Goal: Information Seeking & Learning: Compare options

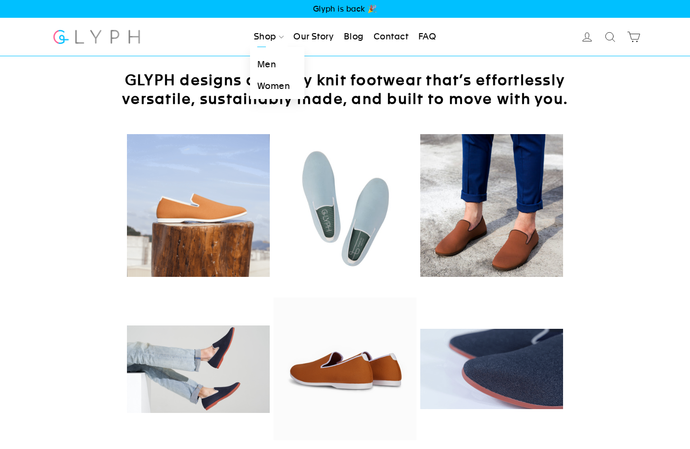
click at [262, 64] on link "Men" at bounding box center [277, 65] width 54 height 22
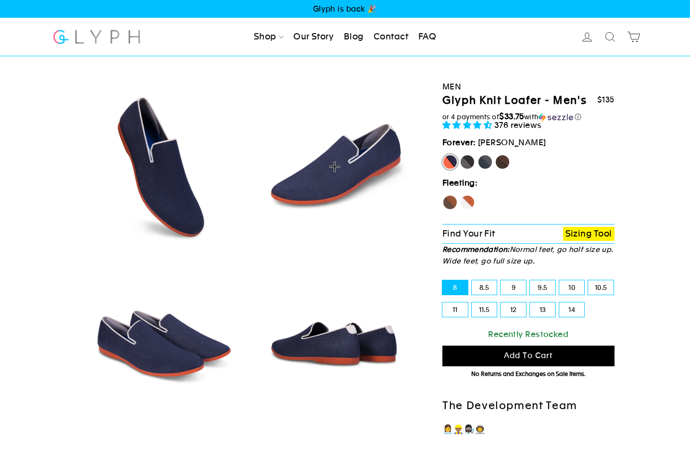
select select "highest-rating"
click at [467, 163] on label "Panther" at bounding box center [467, 161] width 15 height 15
click at [460, 155] on input "Panther" at bounding box center [460, 154] width 0 height 0
radio input "true"
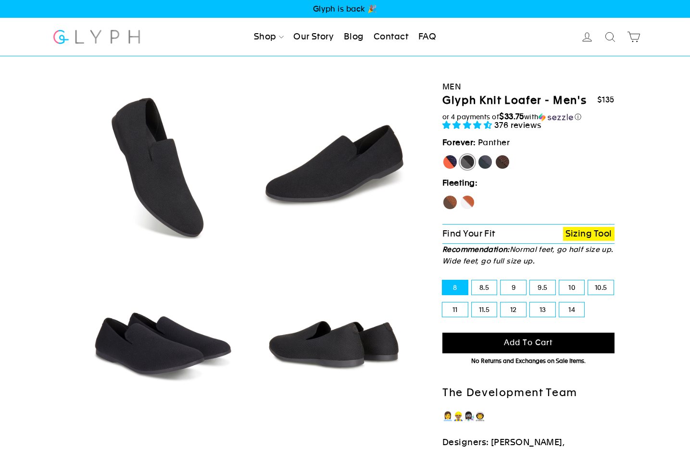
click at [492, 163] on label "Rhino" at bounding box center [484, 161] width 15 height 15
click at [478, 155] on input "Rhino" at bounding box center [477, 154] width 0 height 0
radio input "true"
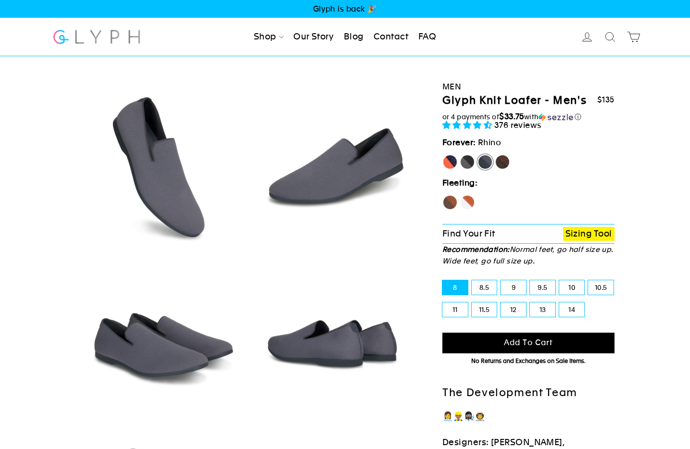
click at [509, 164] on label "Mustang" at bounding box center [502, 161] width 15 height 15
click at [495, 155] on input "Mustang" at bounding box center [495, 154] width 0 height 0
radio input "true"
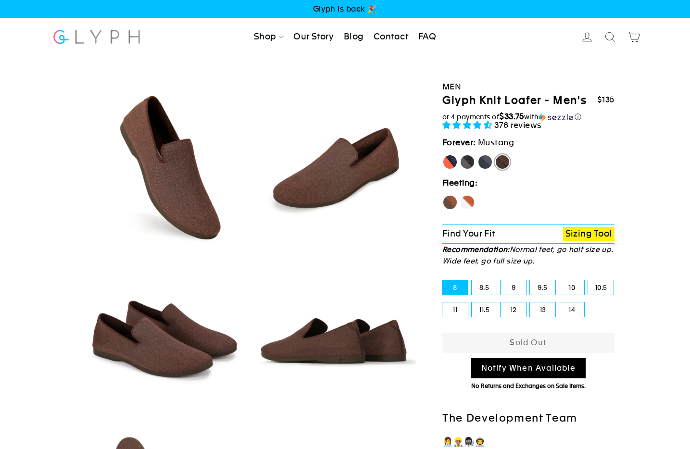
click at [466, 195] on label "Fox" at bounding box center [467, 202] width 15 height 15
click at [460, 195] on input "Fox" at bounding box center [460, 195] width 0 height 0
radio input "true"
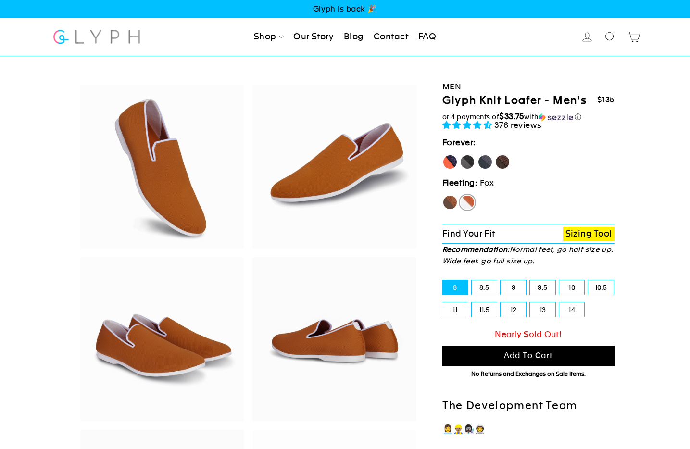
click at [452, 201] on label "Hawk" at bounding box center [449, 202] width 15 height 15
click at [443, 195] on input "Hawk" at bounding box center [442, 195] width 0 height 0
radio input "true"
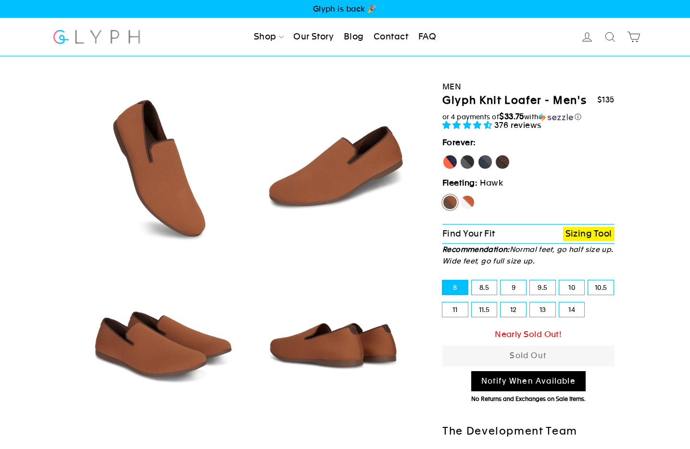
click at [448, 166] on label "[PERSON_NAME]" at bounding box center [449, 161] width 15 height 15
click at [443, 155] on input "[PERSON_NAME]" at bounding box center [442, 154] width 0 height 0
radio input "true"
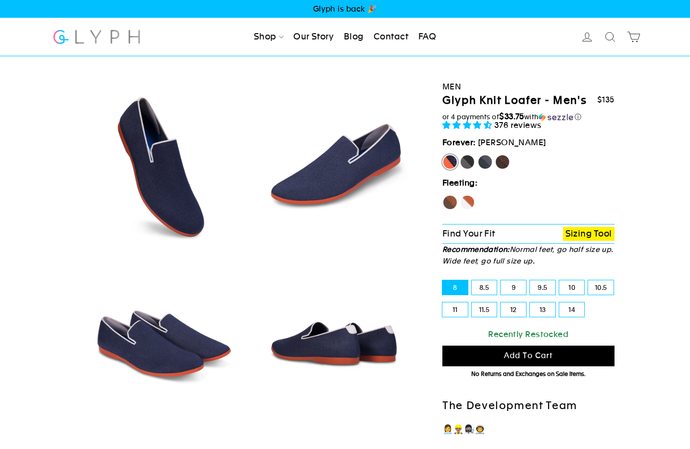
click at [465, 163] on label "Panther" at bounding box center [467, 161] width 15 height 15
click at [460, 155] on input "Panther" at bounding box center [460, 154] width 0 height 0
radio input "true"
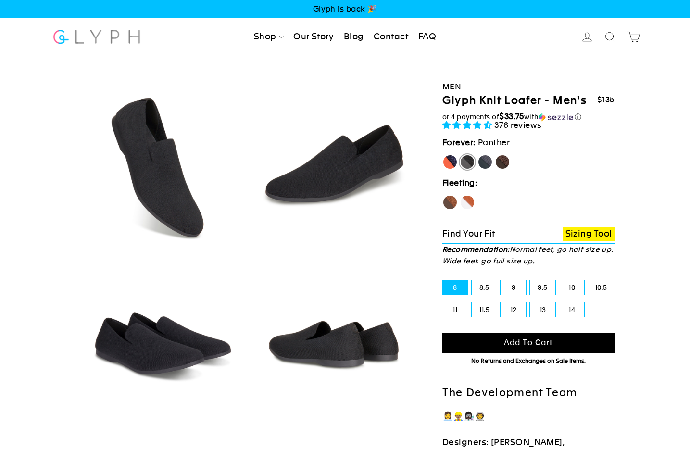
click at [498, 163] on label "Mustang" at bounding box center [502, 161] width 15 height 15
click at [495, 155] on input "Mustang" at bounding box center [495, 154] width 0 height 0
radio input "true"
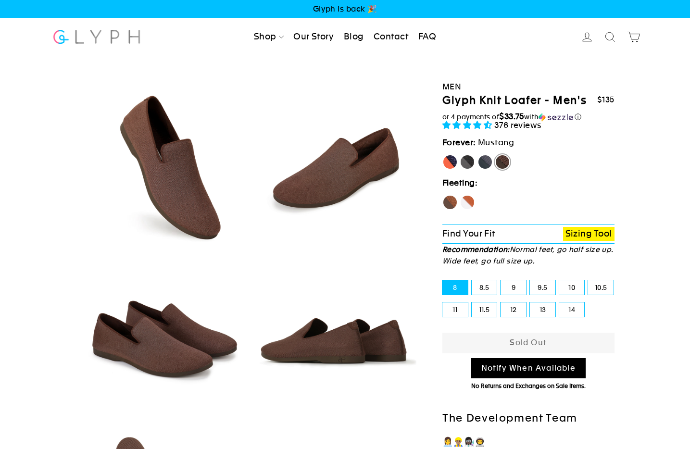
click at [519, 164] on fieldset "Marlin Panther Rhino Mustang" at bounding box center [528, 164] width 172 height 20
click at [448, 163] on label "[PERSON_NAME]" at bounding box center [449, 161] width 15 height 15
click at [443, 155] on input "[PERSON_NAME]" at bounding box center [442, 154] width 0 height 0
radio input "true"
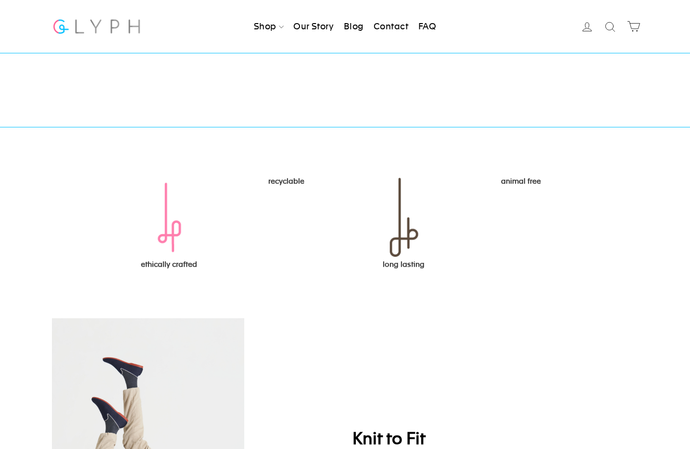
scroll to position [1381, 0]
